Goal: Feedback & Contribution: Contribute content

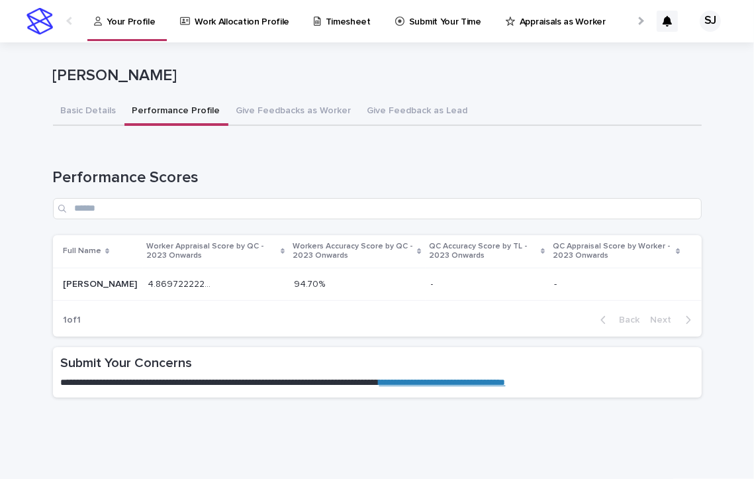
click at [172, 269] on td "4.869722222222222 4.869722222222222" at bounding box center [216, 284] width 146 height 33
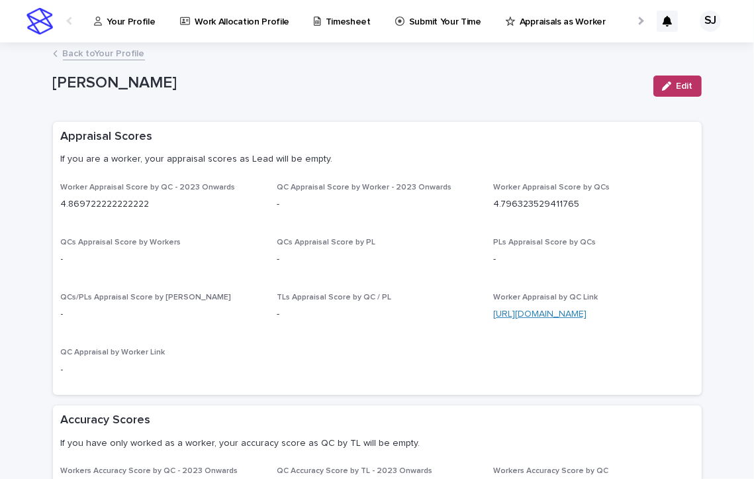
click at [525, 313] on link "[URL][DOMAIN_NAME]" at bounding box center [539, 313] width 93 height 9
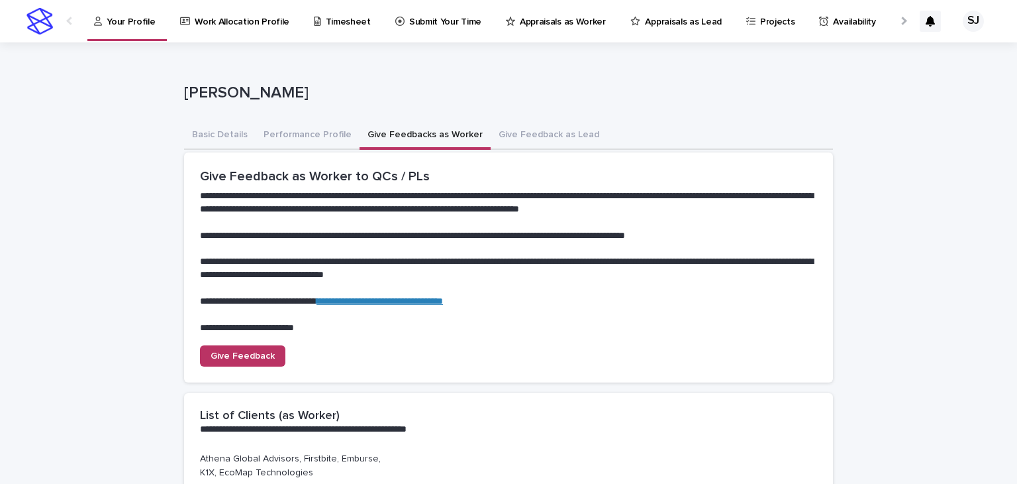
click at [403, 130] on button "Give Feedbacks as Worker" at bounding box center [425, 136] width 131 height 28
click at [250, 350] on span "Give Feedback" at bounding box center [243, 354] width 64 height 9
